Goal: Entertainment & Leisure: Consume media (video, audio)

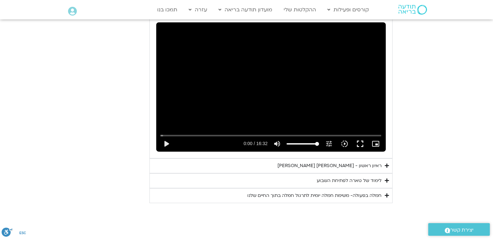
scroll to position [369, 0]
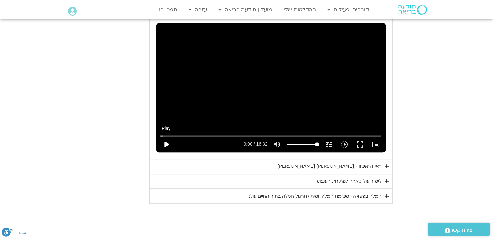
click at [166, 145] on button "play_arrow" at bounding box center [166, 145] width 16 height 16
click at [168, 143] on button "pause" at bounding box center [166, 145] width 16 height 16
type input "24.550056"
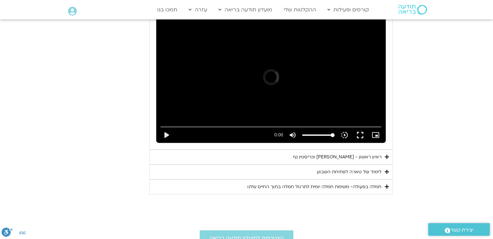
scroll to position [378, 0]
click at [167, 135] on button "play_arrow" at bounding box center [166, 135] width 16 height 16
click at [187, 125] on input "Seek" at bounding box center [270, 127] width 221 height 4
drag, startPoint x: 171, startPoint y: 130, endPoint x: 202, endPoint y: 125, distance: 31.8
click at [202, 125] on div "Skip Ad 3:00 pause 1:53 / 16:32 volume_up Mute tune Resolution Auto 240p slow_m…" at bounding box center [270, 132] width 225 height 21
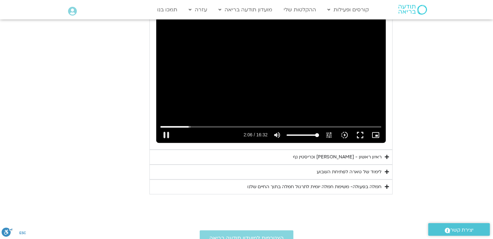
type input "126.264627"
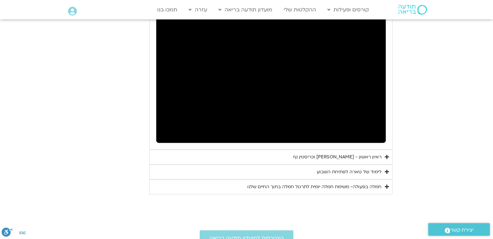
click at [341, 158] on div "ראיון ראשון - [PERSON_NAME] וכריסטין נף" at bounding box center [337, 157] width 88 height 8
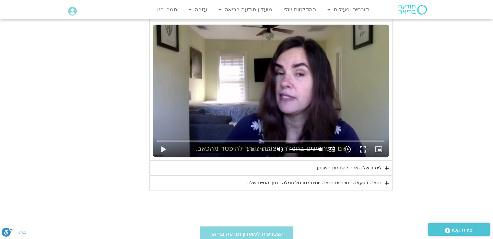
scroll to position [525, 0]
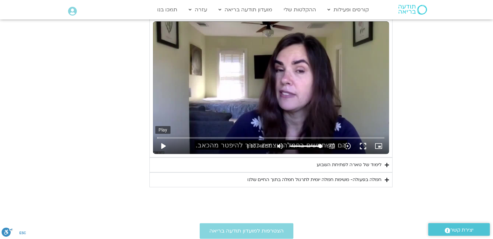
click at [162, 144] on button "play_arrow" at bounding box center [163, 146] width 16 height 16
type input "3.661366"
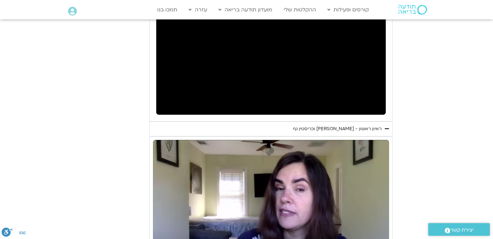
scroll to position [396, 0]
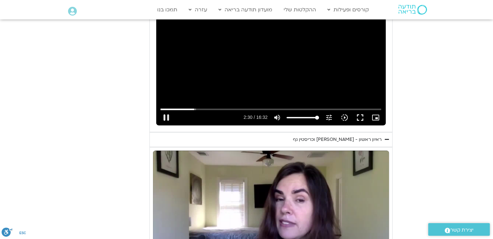
drag, startPoint x: 167, startPoint y: 117, endPoint x: 384, endPoint y: 100, distance: 217.4
click at [171, 118] on button "pause" at bounding box center [166, 118] width 16 height 16
type input "150.888017"
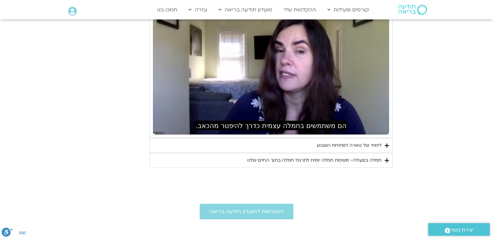
scroll to position [548, 0]
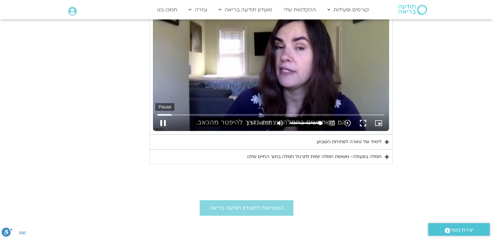
click at [162, 122] on button "pause" at bounding box center [163, 123] width 16 height 16
type input "174.441573"
